Goal: Task Accomplishment & Management: Manage account settings

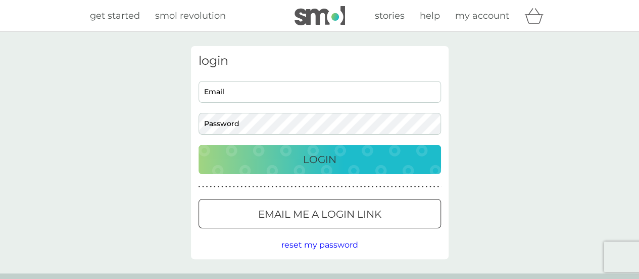
click at [199, 81] on div at bounding box center [199, 81] width 0 height 0
type input "louise.abbott.la@gmail.com"
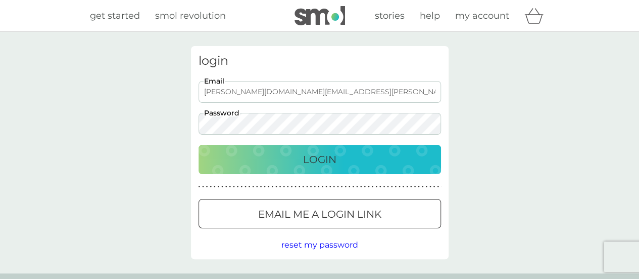
click at [360, 158] on div "Login" at bounding box center [320, 159] width 222 height 16
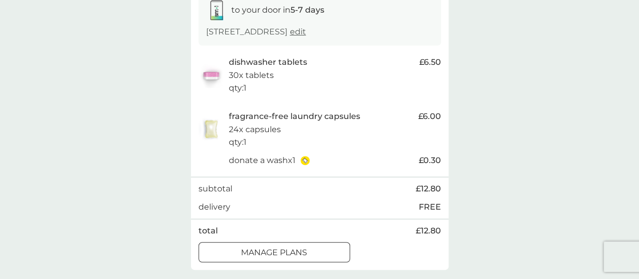
scroll to position [202, 0]
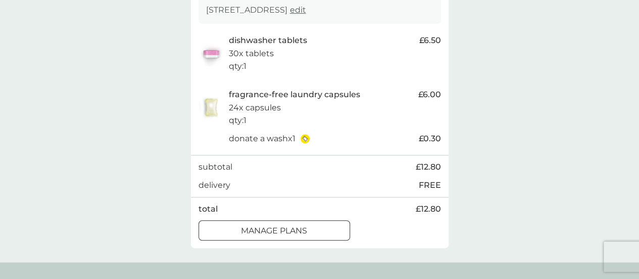
click at [328, 231] on div "manage plans" at bounding box center [274, 230] width 151 height 13
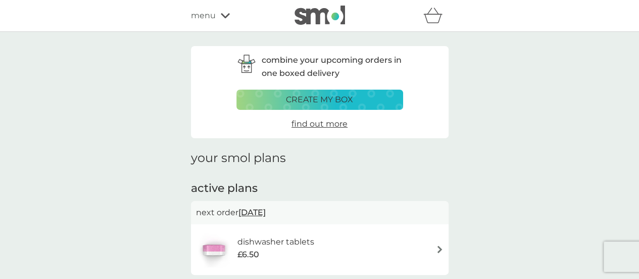
scroll to position [152, 0]
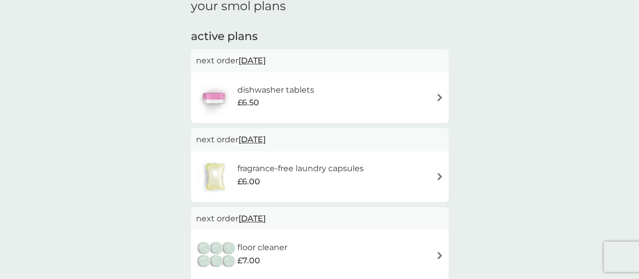
click at [266, 88] on h6 "dishwasher tablets" at bounding box center [275, 89] width 77 height 13
